Goal: Task Accomplishment & Management: Use online tool/utility

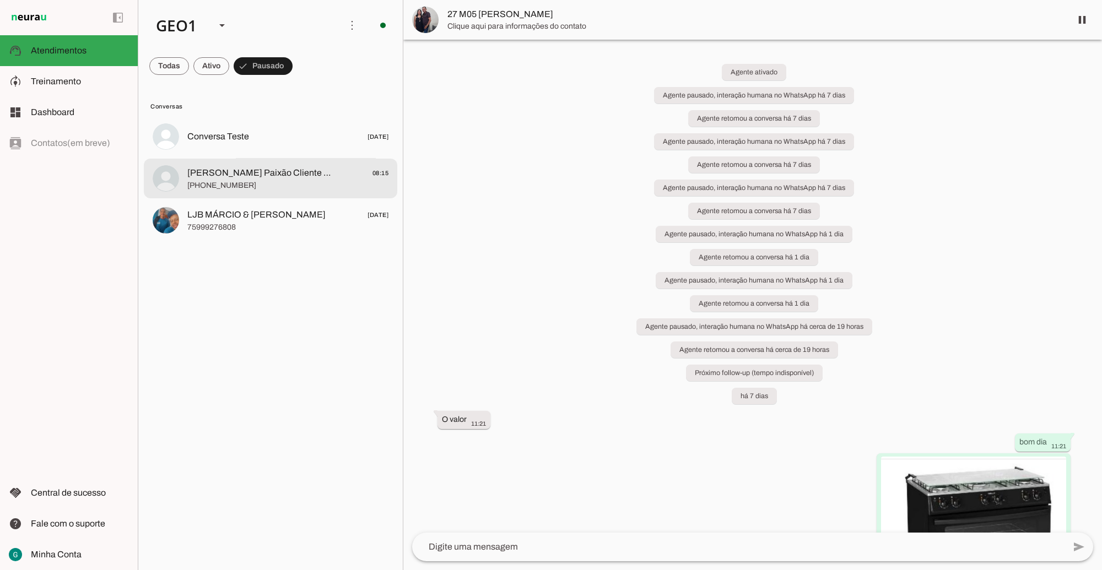
click at [269, 183] on span "[PHONE_NUMBER]" at bounding box center [287, 185] width 201 height 11
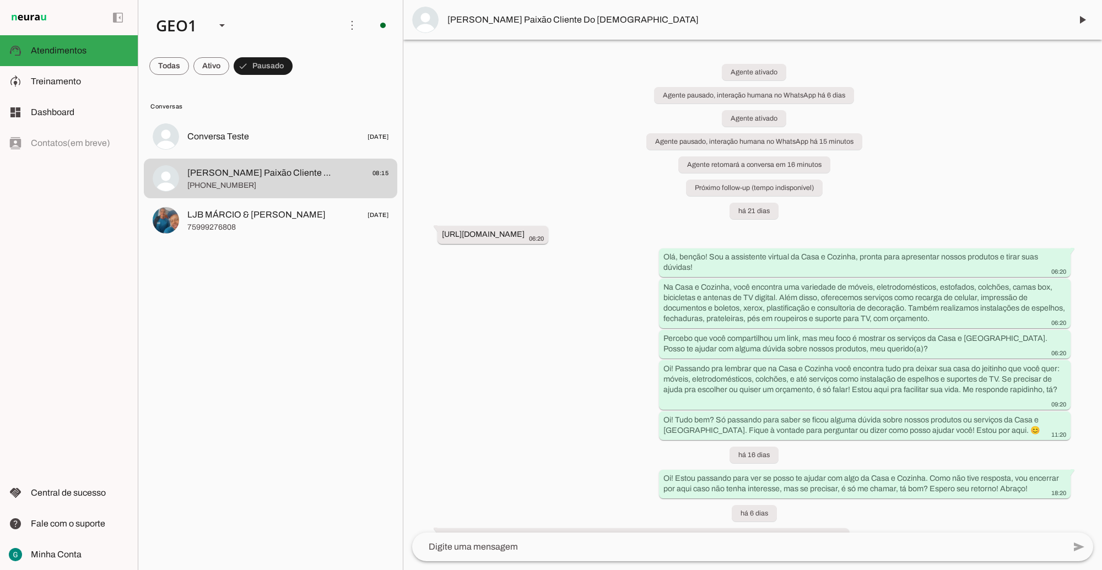
click at [531, 425] on div "Agente ativado Agente pausado, interação humana no WhatsApp há 6 dias Agente at…" at bounding box center [752, 286] width 699 height 493
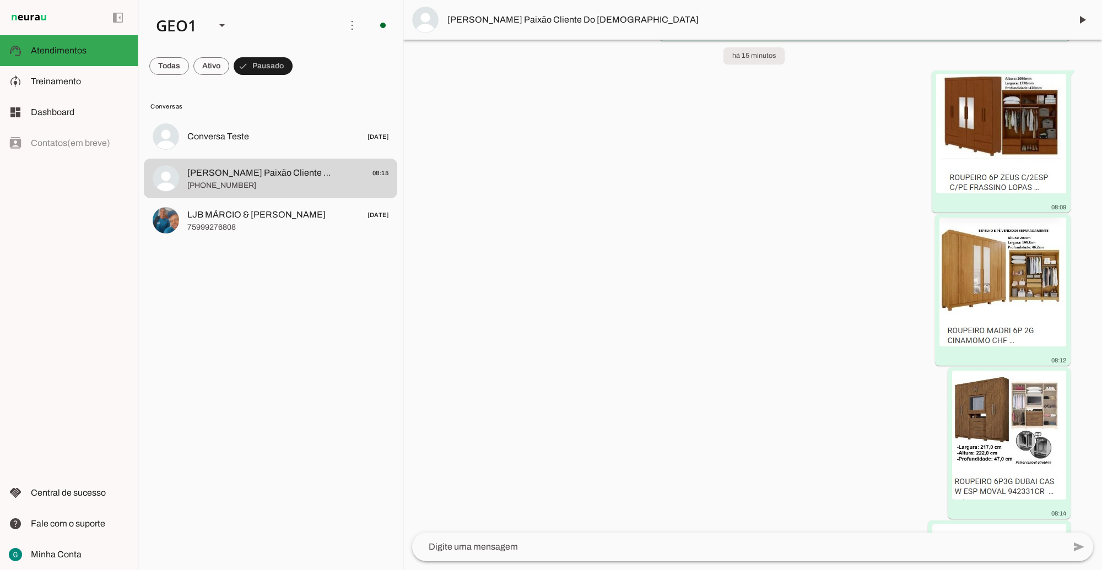
scroll to position [1146, 0]
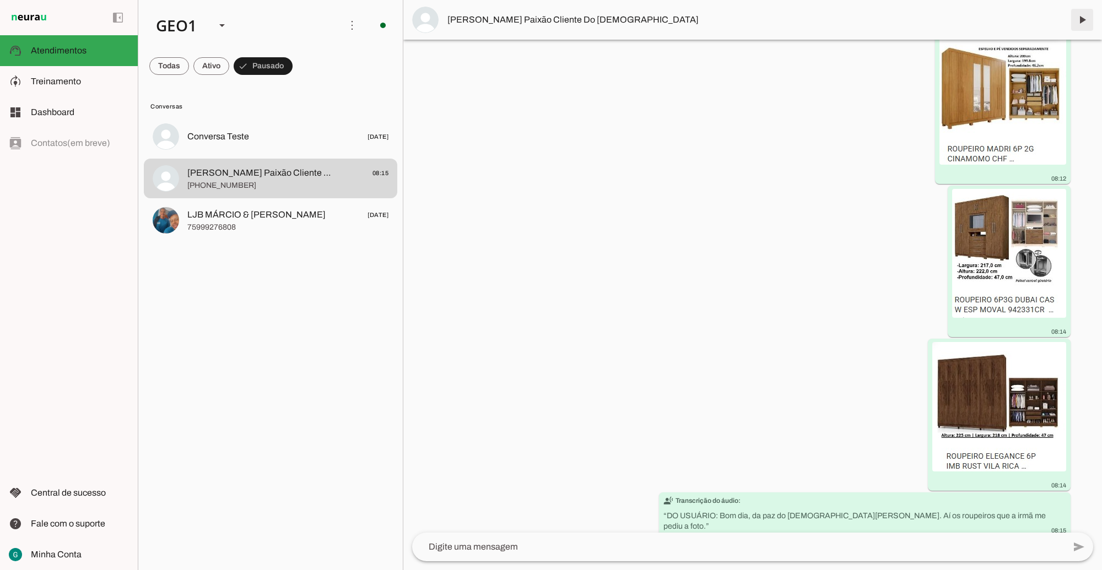
click at [1083, 20] on span at bounding box center [1082, 20] width 26 height 26
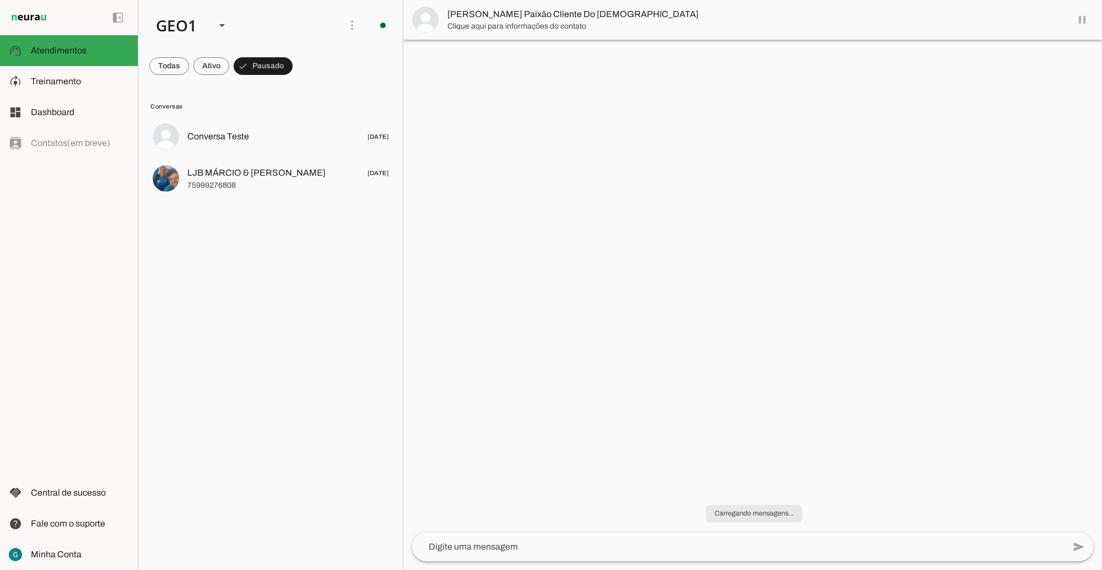
scroll to position [0, 0]
click at [183, 14] on div "GEO1" at bounding box center [177, 25] width 60 height 37
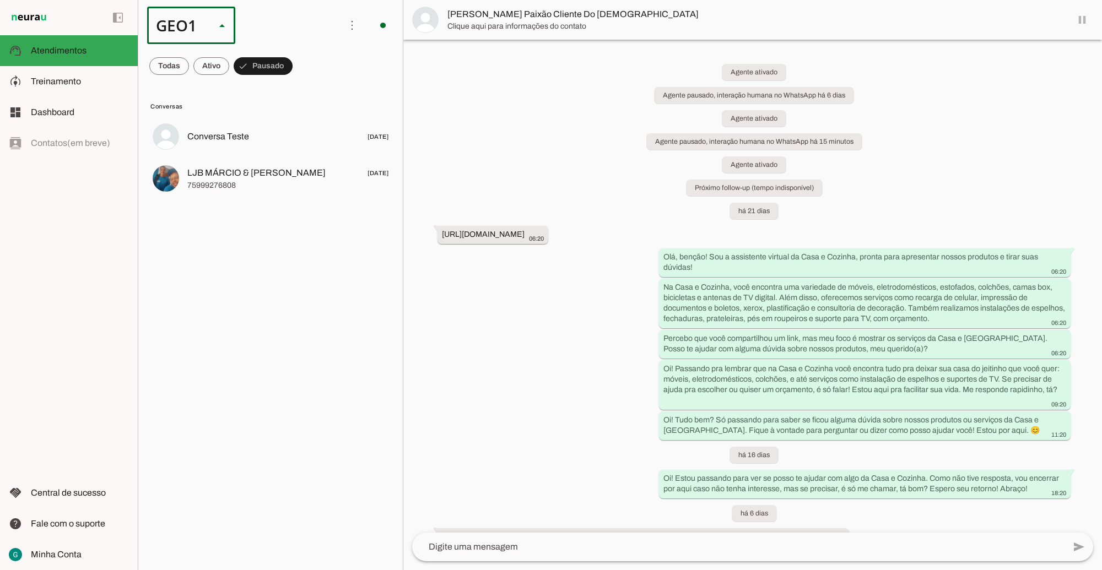
click at [303, 95] on slot at bounding box center [338, 101] width 71 height 13
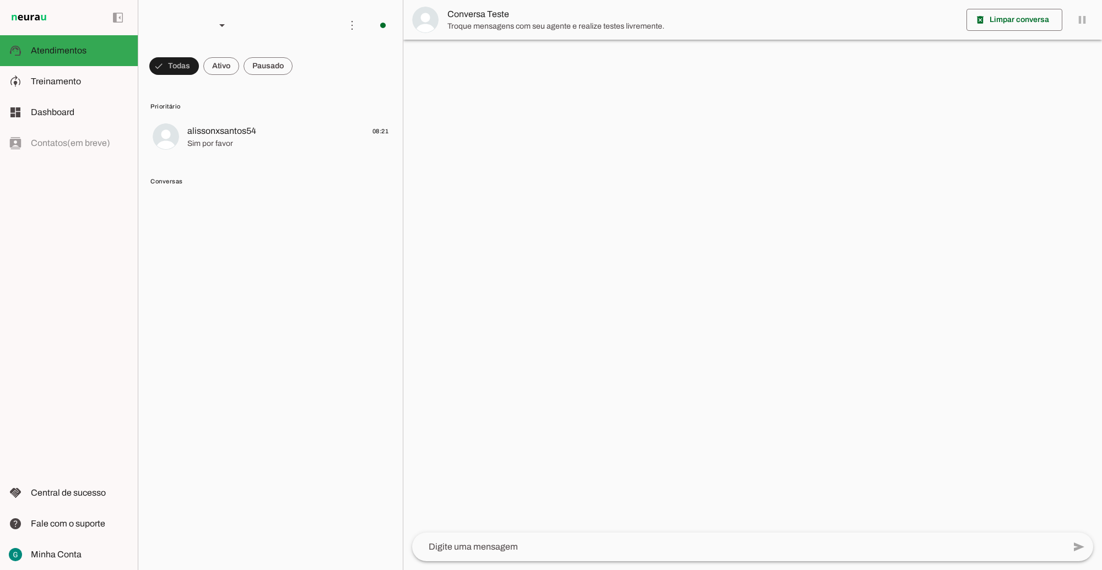
click at [273, 69] on span at bounding box center [268, 66] width 49 height 26
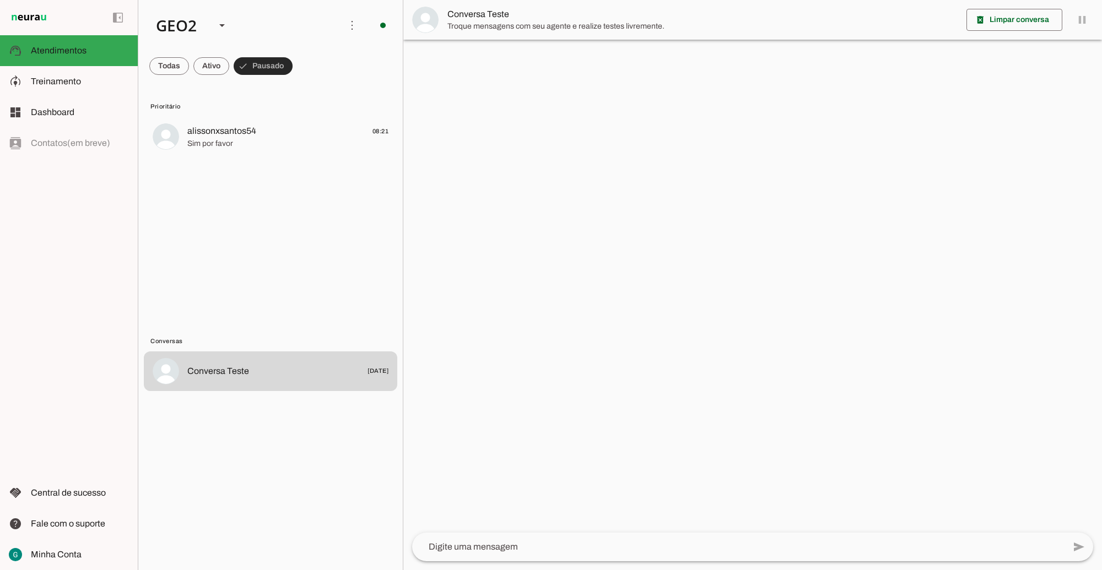
click at [273, 69] on span at bounding box center [263, 66] width 59 height 26
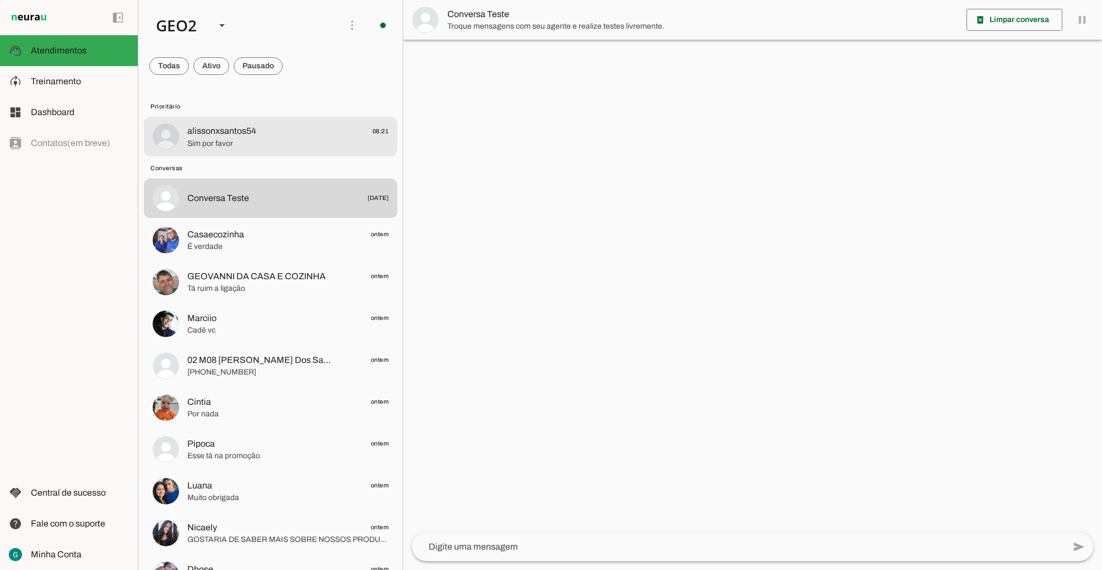
click at [230, 138] on span "Sim por favor" at bounding box center [287, 143] width 201 height 11
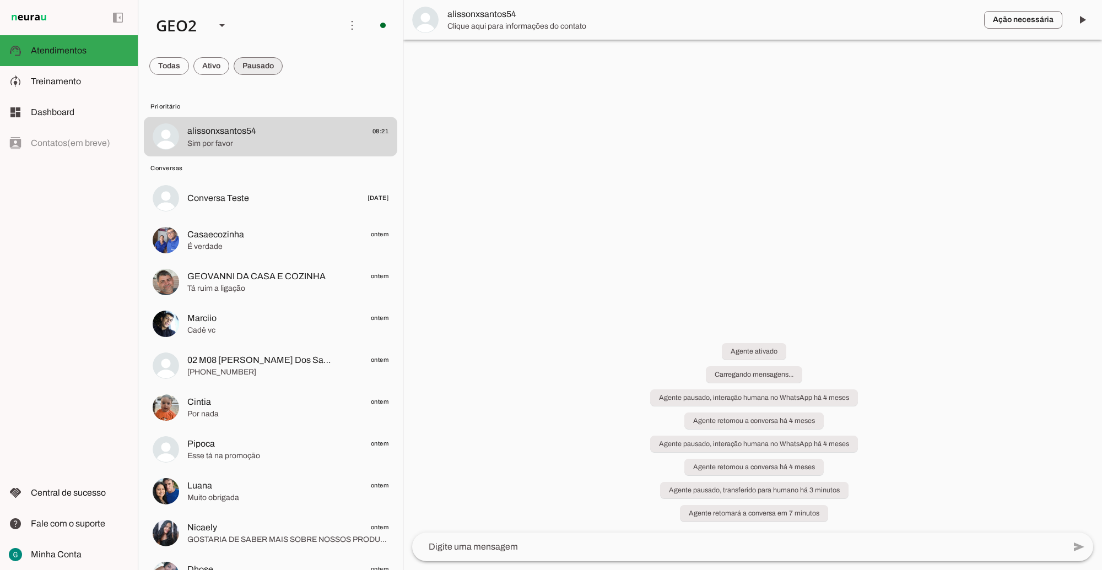
click at [262, 66] on span at bounding box center [258, 66] width 49 height 26
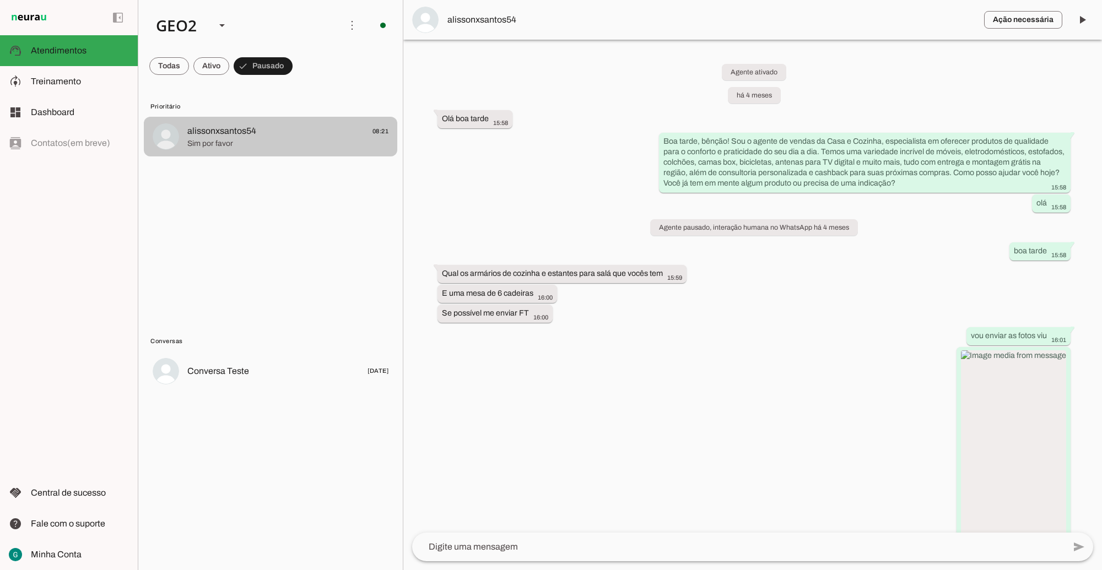
click at [247, 138] on span "Sim por favor" at bounding box center [287, 143] width 201 height 11
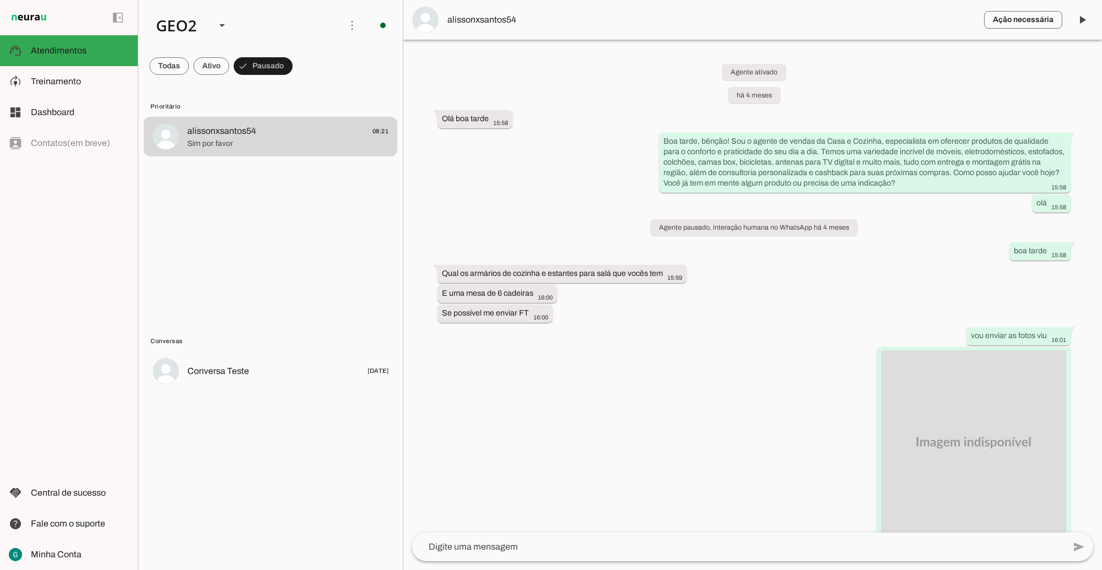
click at [688, 419] on div "Agente ativado há 4 meses Olá boa tarde 15:58 Boa tarde, bênção! Sou o agente d…" at bounding box center [752, 286] width 699 height 493
click at [638, 413] on div "Agente ativado há 4 meses Olá boa tarde 15:58 Boa tarde, bênção! Sou o agente d…" at bounding box center [752, 286] width 699 height 493
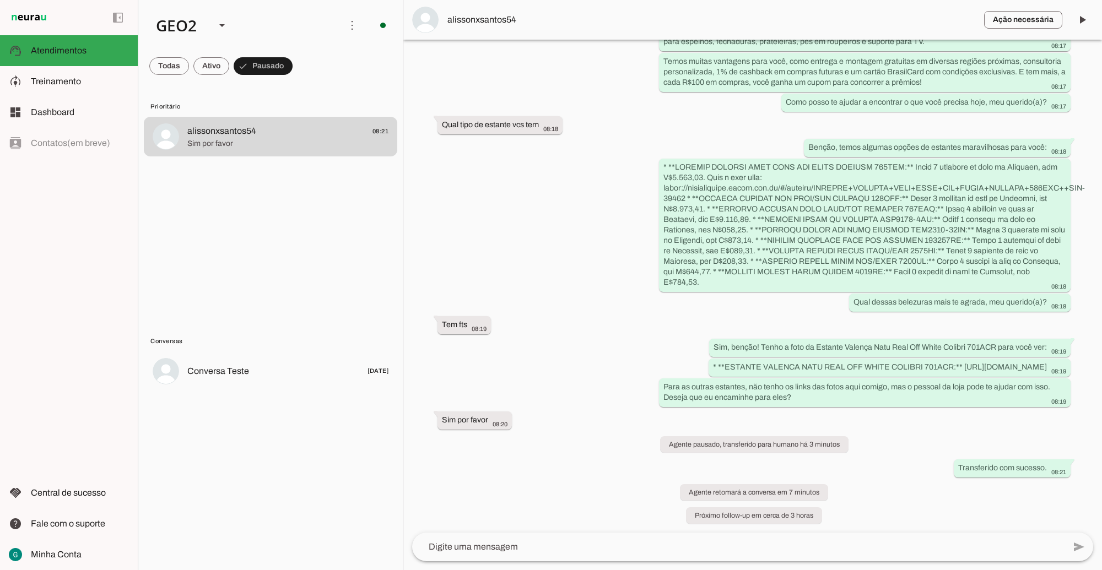
scroll to position [4672, 0]
click at [1086, 17] on span at bounding box center [1082, 20] width 26 height 26
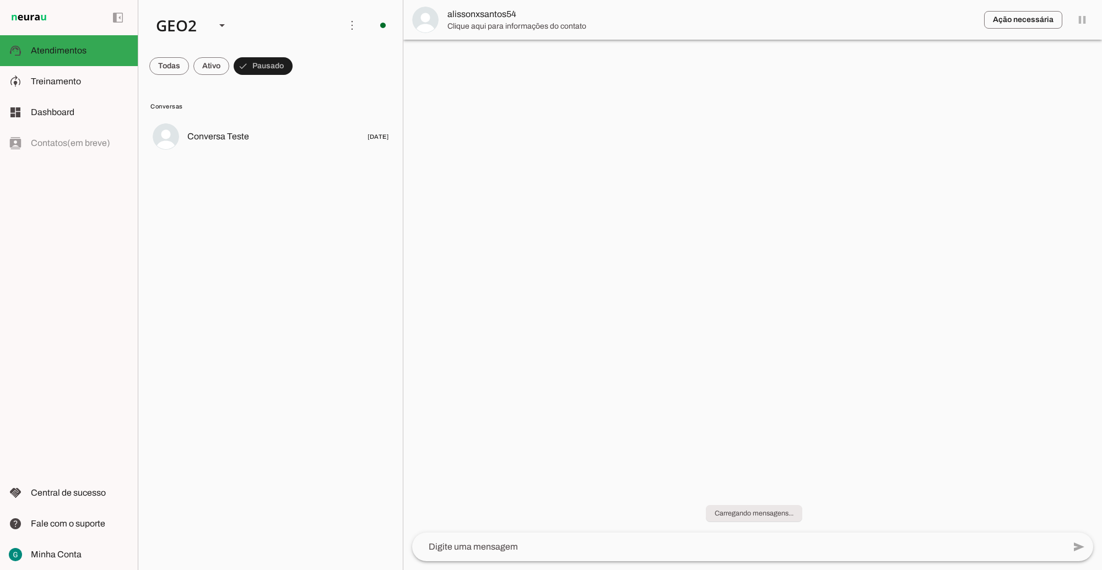
scroll to position [0, 0]
